Goal: Check status: Check status

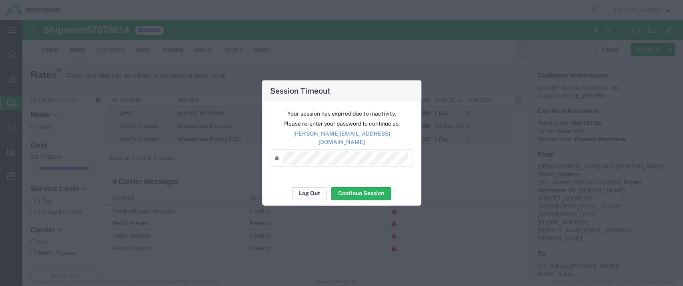
click at [308, 189] on button "Log Out" at bounding box center [309, 193] width 35 height 13
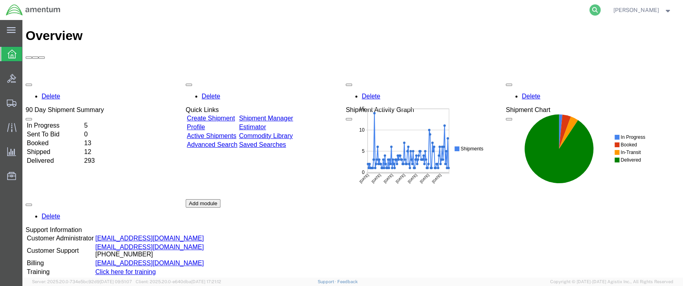
click at [601, 11] on icon at bounding box center [594, 9] width 11 height 11
click at [410, 10] on input "search" at bounding box center [467, 9] width 243 height 19
paste input "57079376"
type input "57079376"
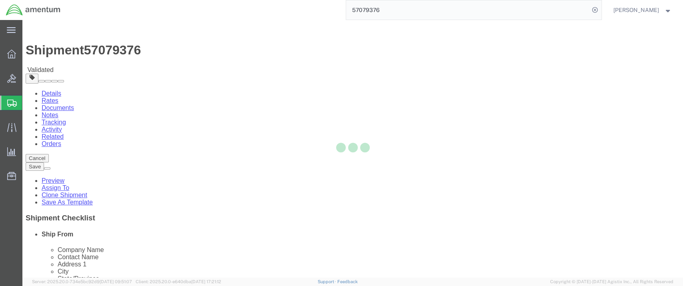
select select "42668"
select select "42637"
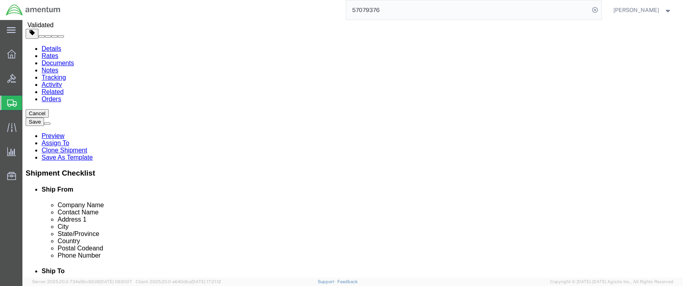
scroll to position [32, 0]
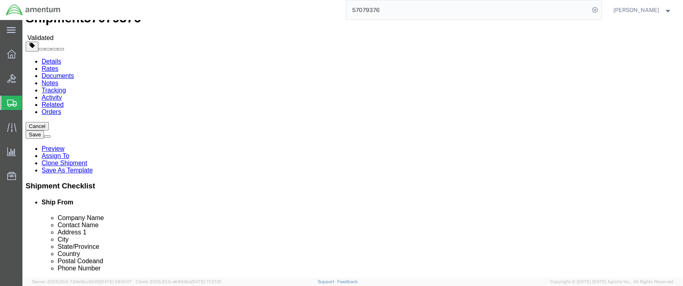
click link "Package Information"
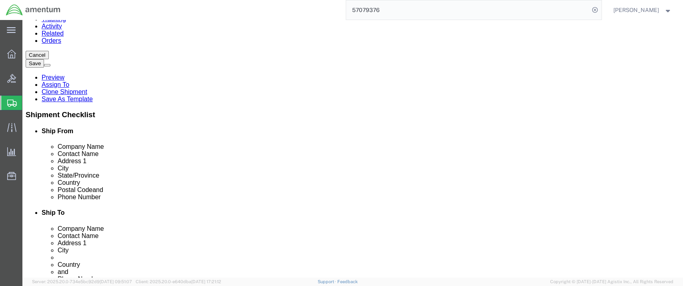
scroll to position [89, 0]
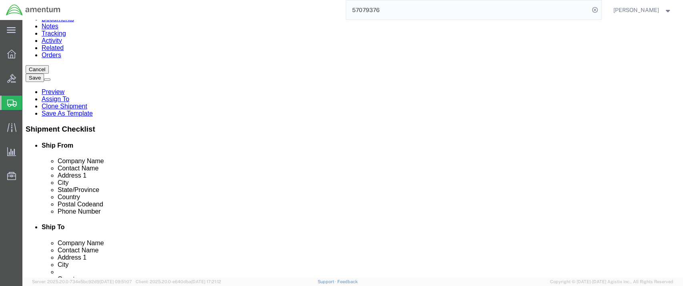
click dd "5.00 Each"
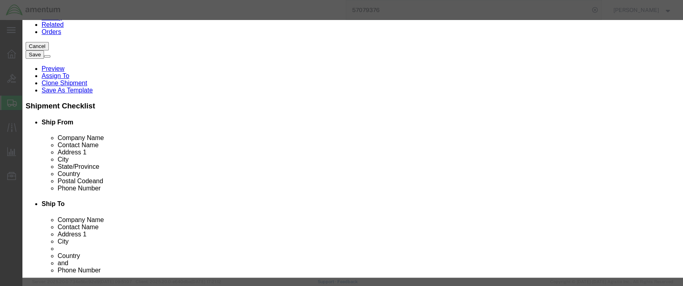
scroll to position [133, 0]
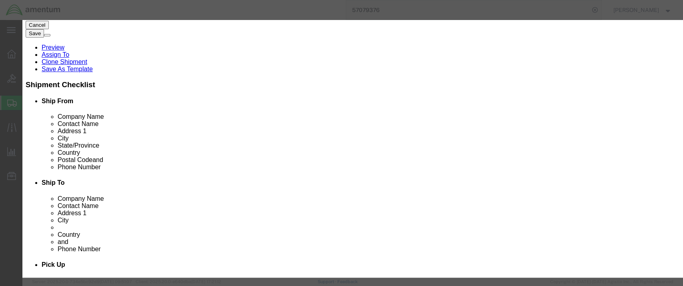
click icon "button"
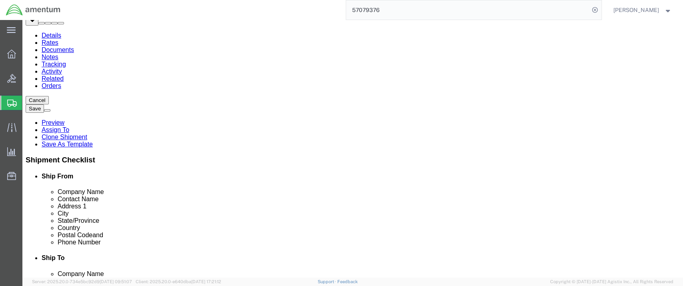
scroll to position [0, 0]
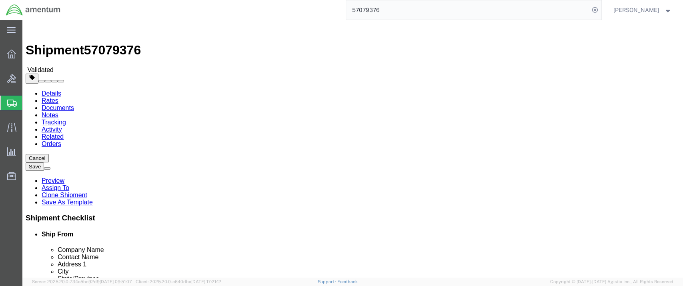
click icon
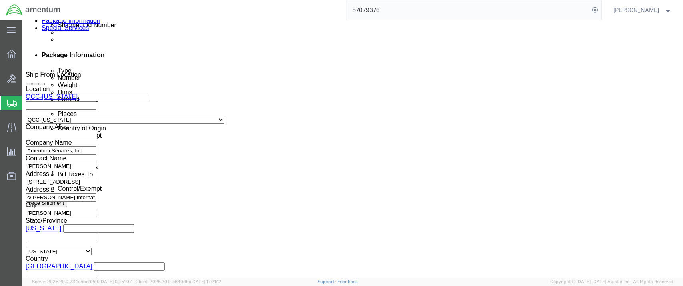
scroll to position [341, 0]
